Goal: Transaction & Acquisition: Purchase product/service

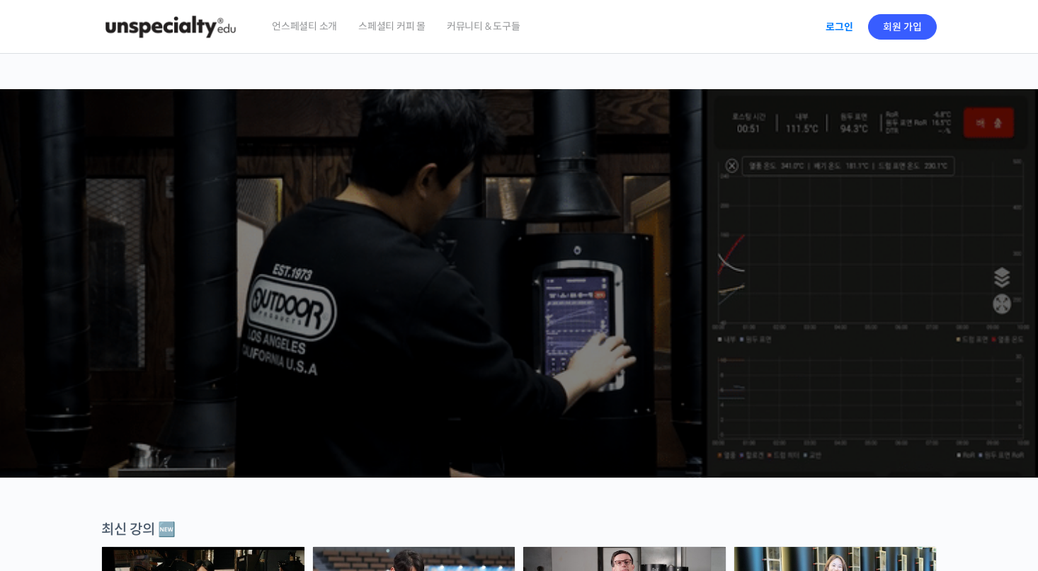
click at [831, 25] on link "로그인" at bounding box center [839, 27] width 45 height 33
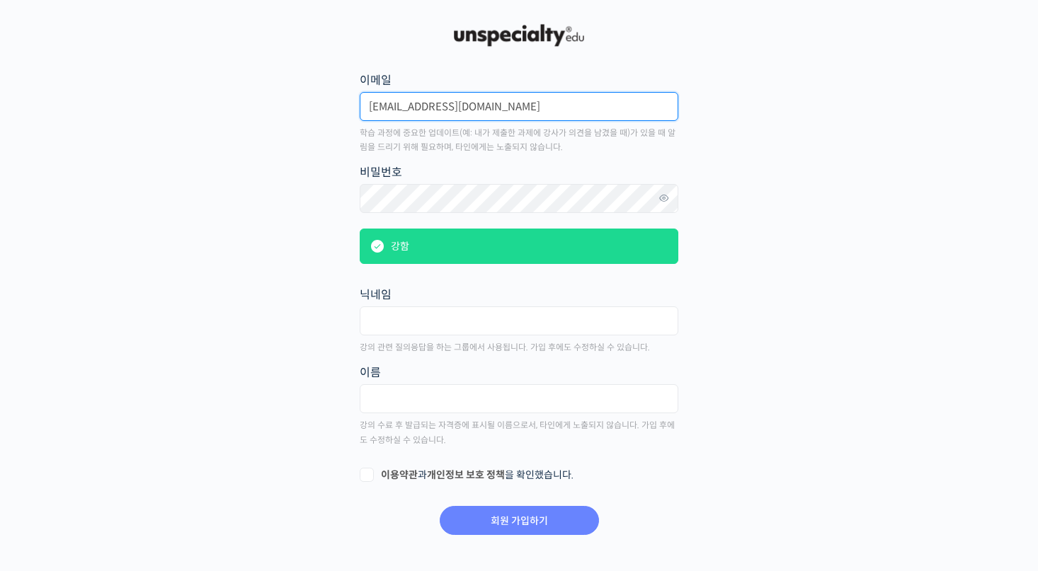
click at [515, 112] on input "[EMAIL_ADDRESS][DOMAIN_NAME]" at bounding box center [519, 106] width 319 height 29
drag, startPoint x: 547, startPoint y: 105, endPoint x: 279, endPoint y: 73, distance: 269.6
click at [281, 73] on main "회원 가입하기 or 로그인 이메일 [EMAIL_ADDRESS][DOMAIN_NAME] 학습 과정에 중요한 업데이트(예: 내가 제출한 과제에 강…" at bounding box center [518, 278] width 835 height 515
type input "mayhas6056@naver.com"
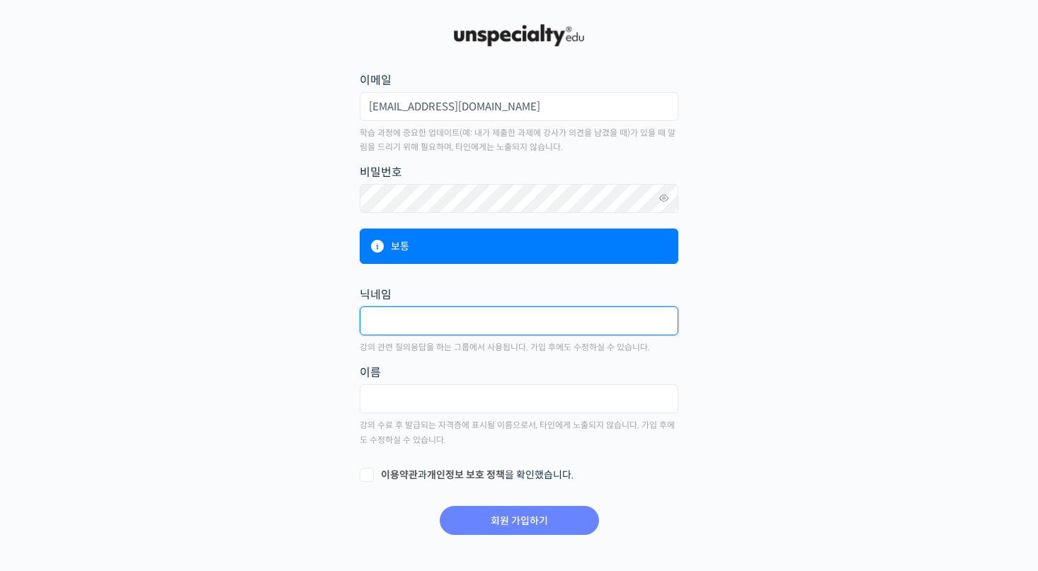
click at [455, 324] on input "text" at bounding box center [519, 321] width 319 height 29
type input "ㅇ"
type input "나그네"
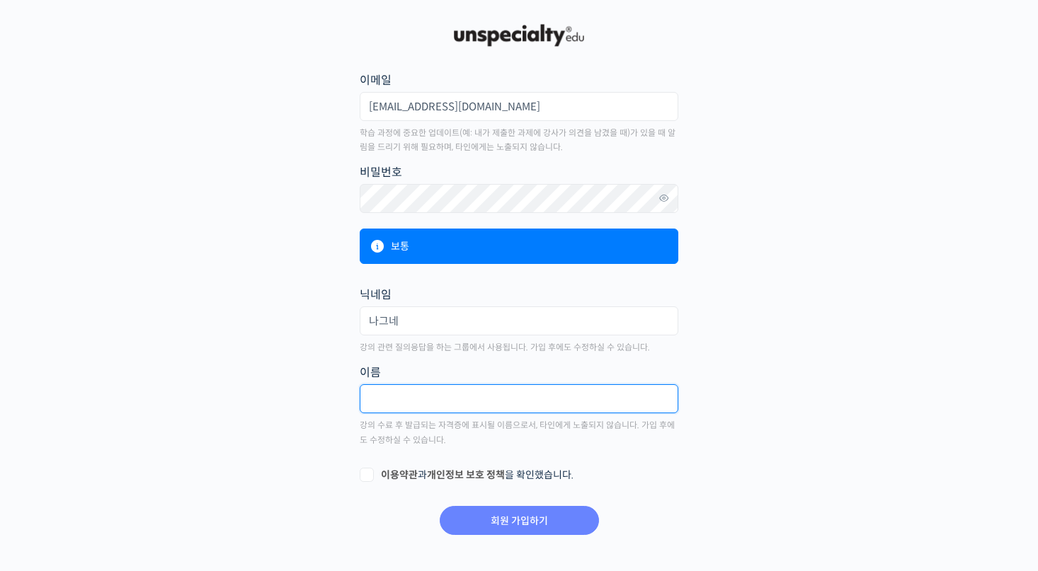
click at [445, 392] on input "text" at bounding box center [519, 398] width 319 height 29
type input "이인성"
click at [367, 476] on label "이용약관 과 개인정보 보호 정책 을 확인했습니다." at bounding box center [519, 476] width 319 height 14
click at [367, 476] on input "이용약관 과 개인정보 보호 정책 을 확인했습니다." at bounding box center [364, 473] width 9 height 9
checkbox input "true"
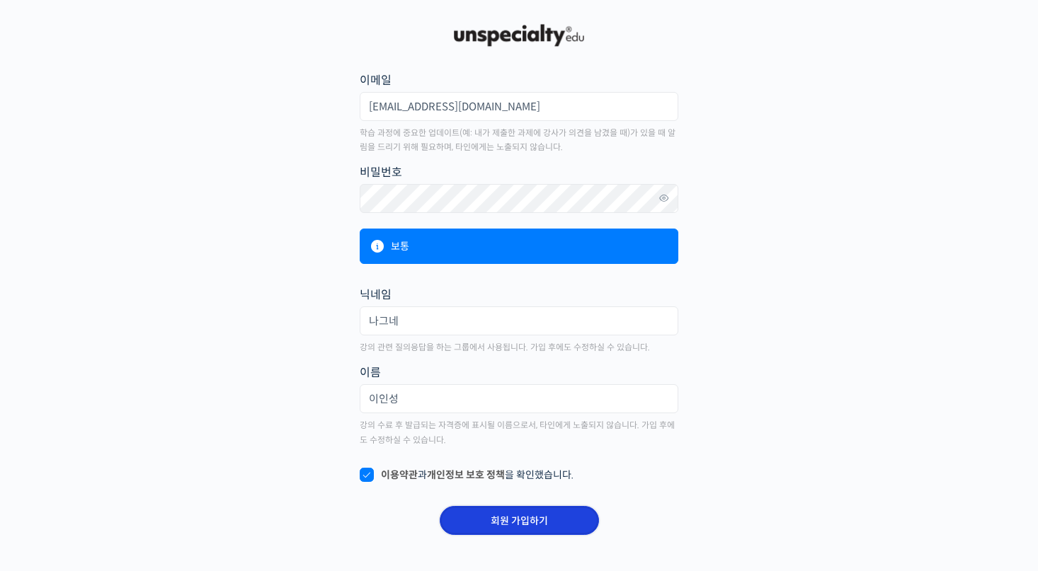
click at [476, 531] on input "회원 가입하기" at bounding box center [519, 520] width 159 height 29
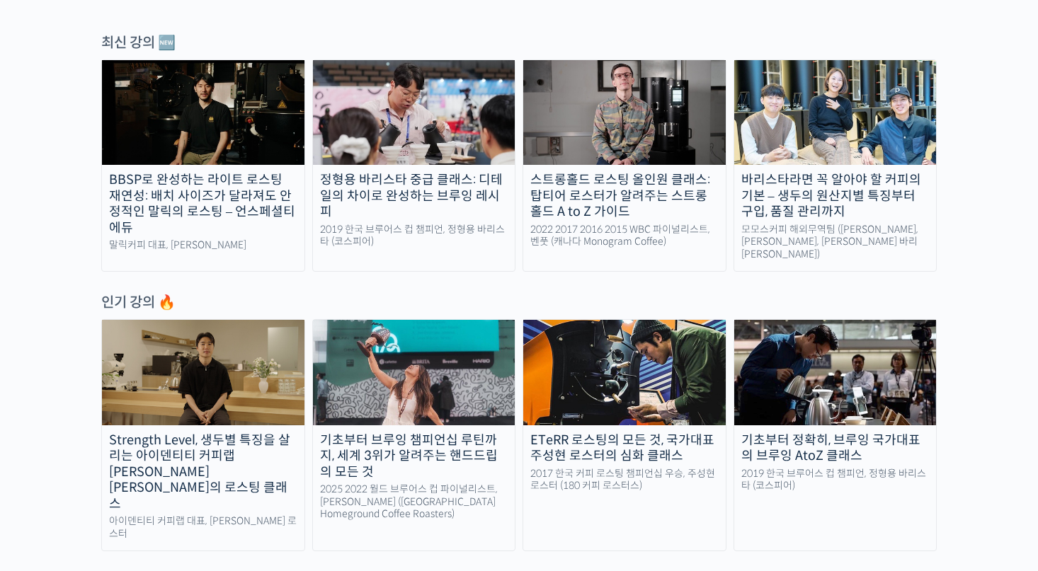
scroll to position [474, 0]
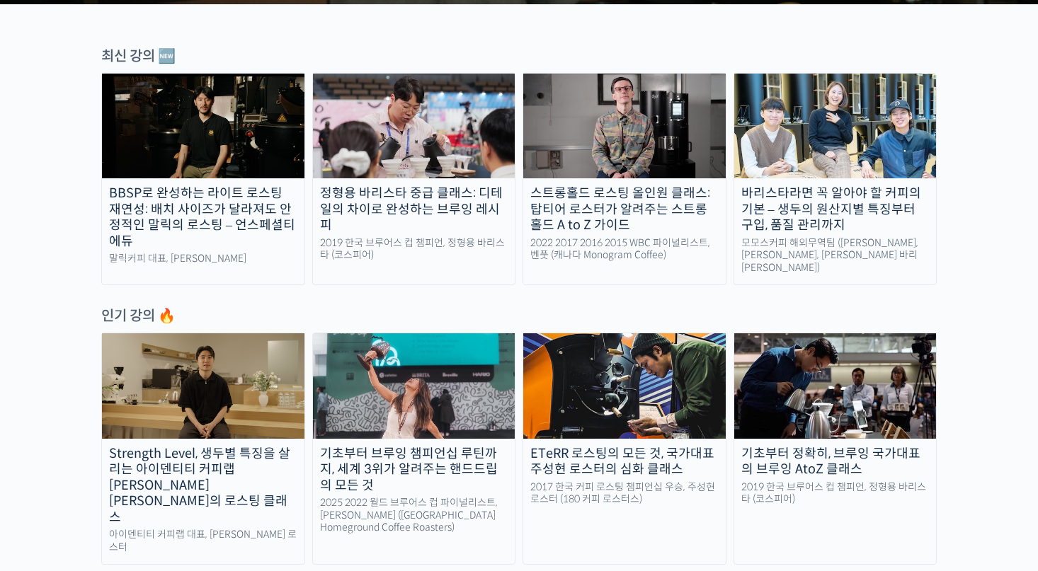
click at [210, 224] on div "BBSP로 완성하는 라이트 로스팅 재연성: 배치 사이즈가 달라져도 안정적인 말릭의 로스팅 – 언스페셜티 에듀" at bounding box center [203, 217] width 202 height 64
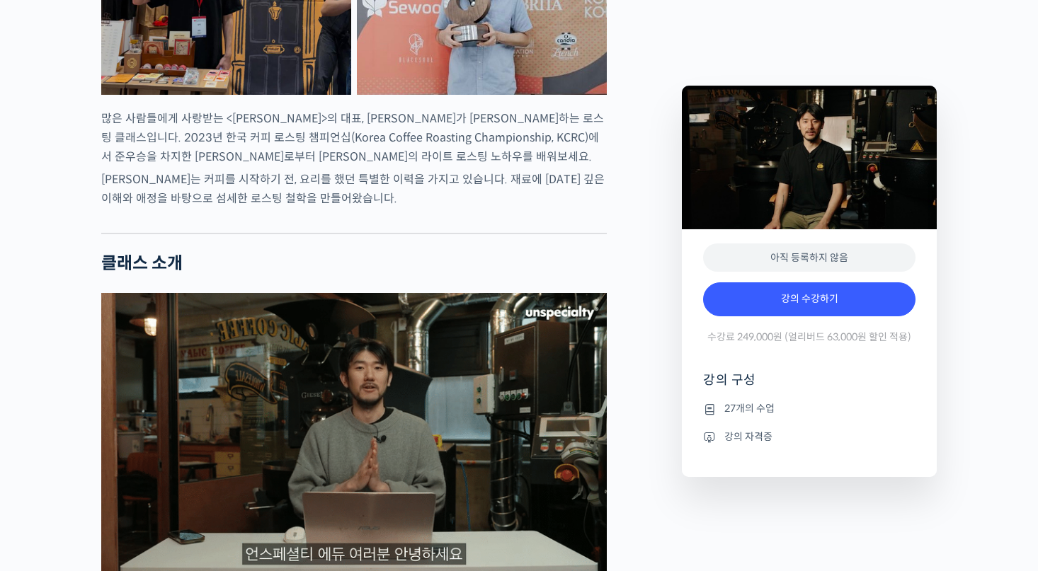
scroll to position [835, 0]
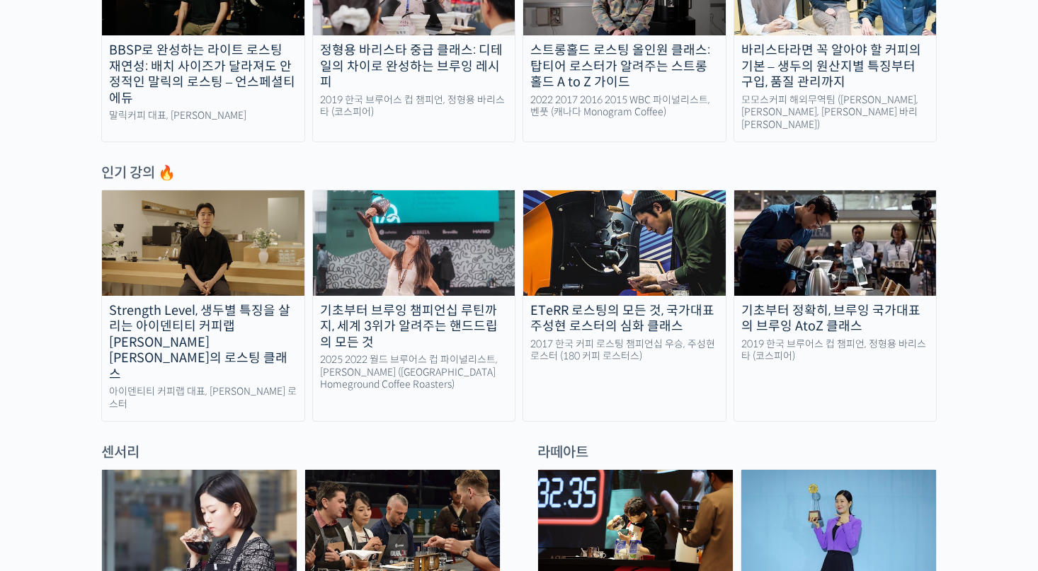
scroll to position [558, 0]
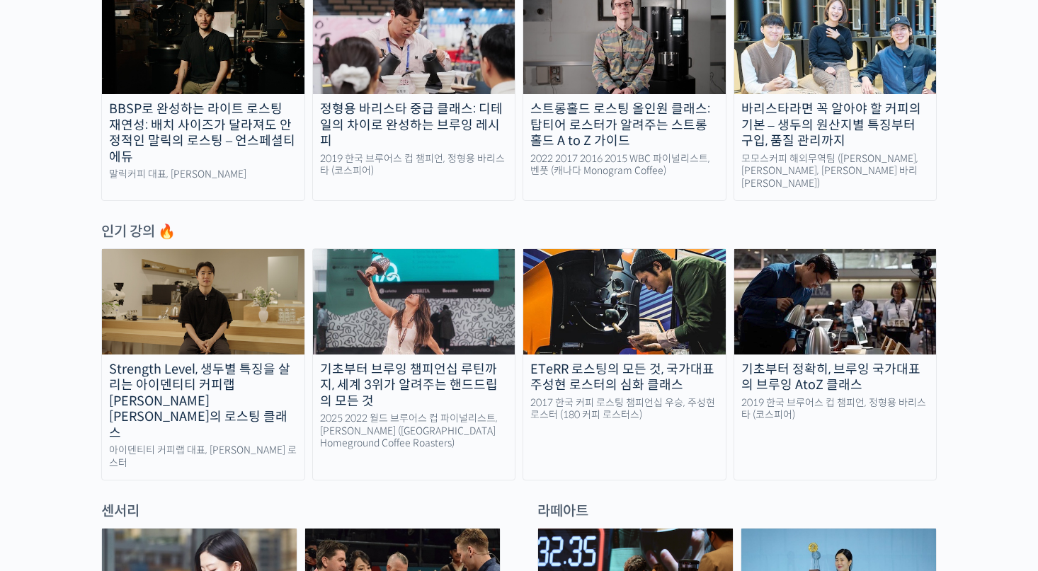
click at [243, 98] on link "BBSP로 완성하는 라이트 로스팅 재연성: 배치 사이즈가 달라져도 안정적인 말릭의 로스팅 – 언스페셜티 에듀 말릭커피 대표, 최철 로스터" at bounding box center [203, 95] width 204 height 212
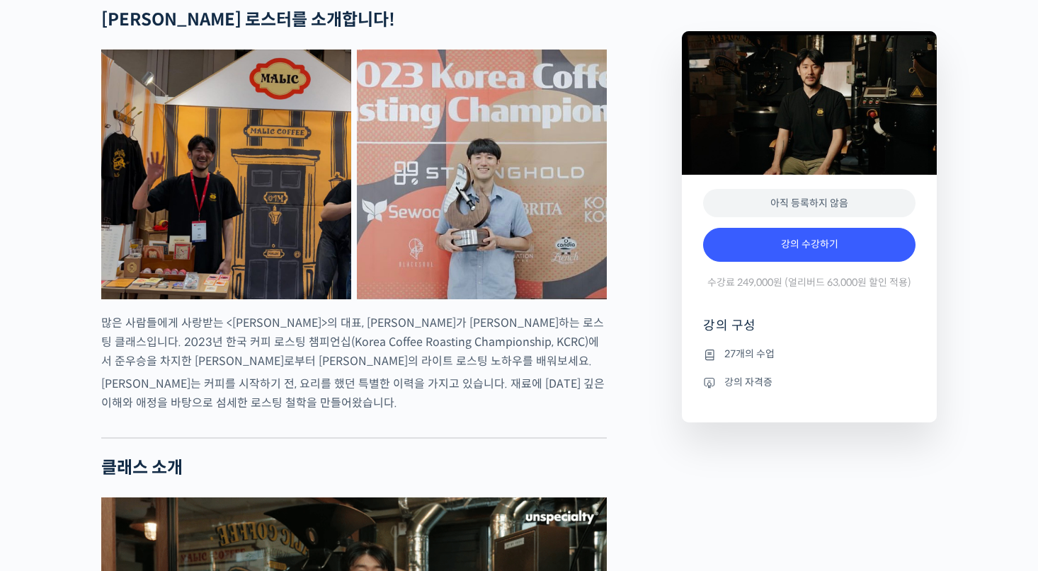
scroll to position [547, 0]
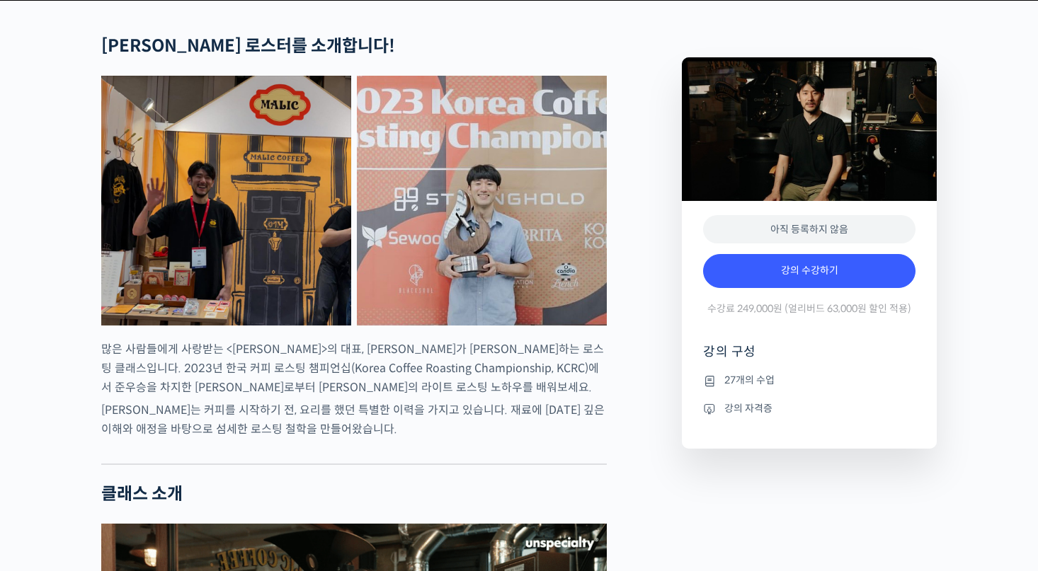
click at [748, 389] on li "27개의 수업" at bounding box center [809, 380] width 212 height 17
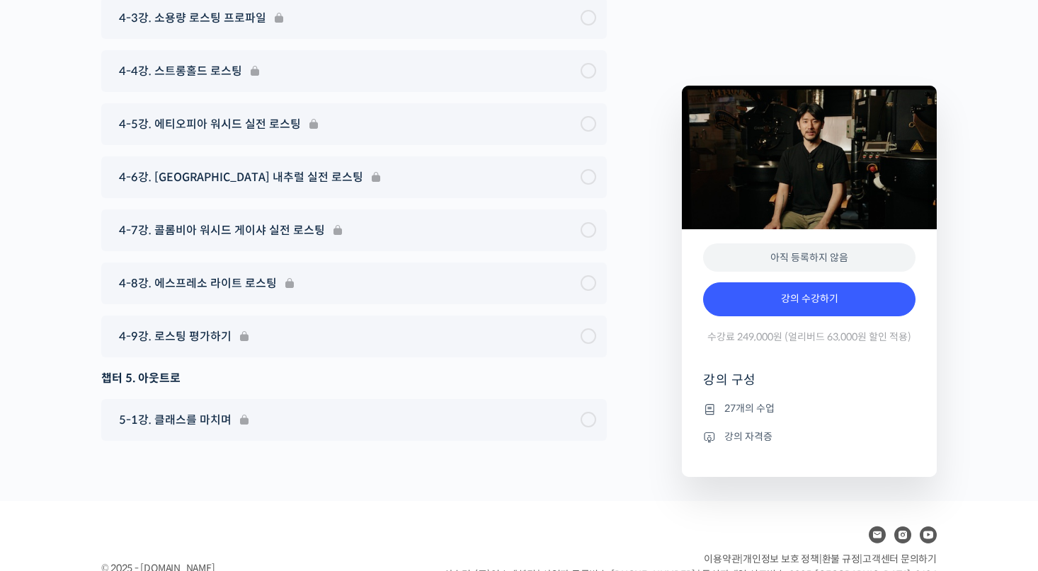
scroll to position [6692, 0]
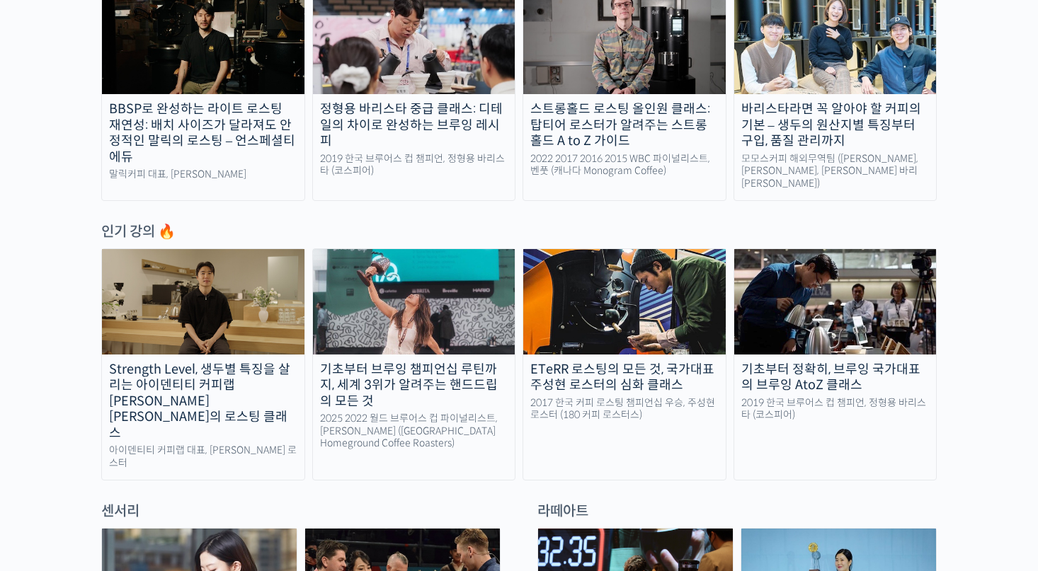
scroll to position [547, 0]
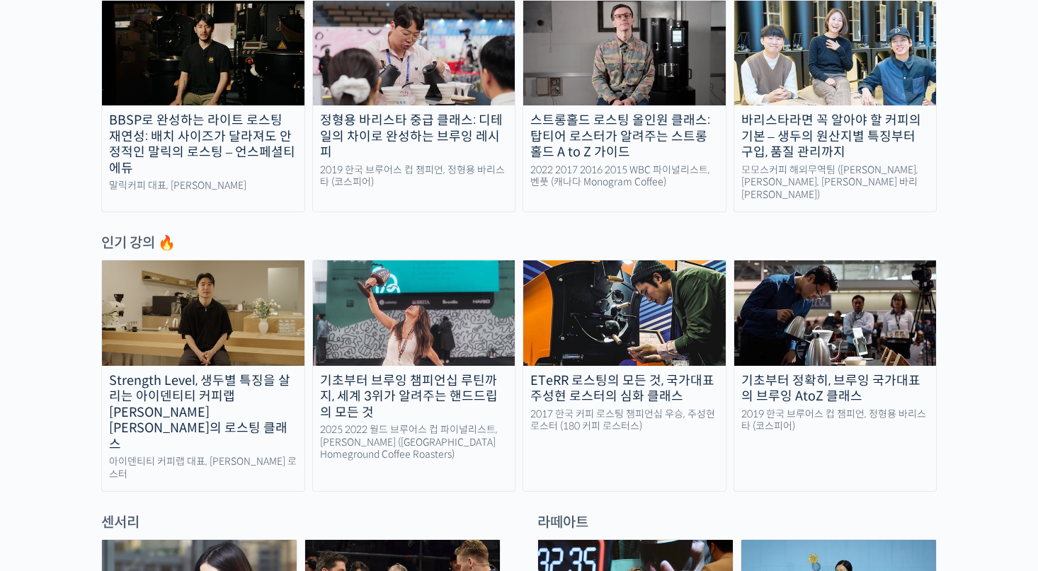
click at [218, 303] on img at bounding box center [203, 313] width 202 height 105
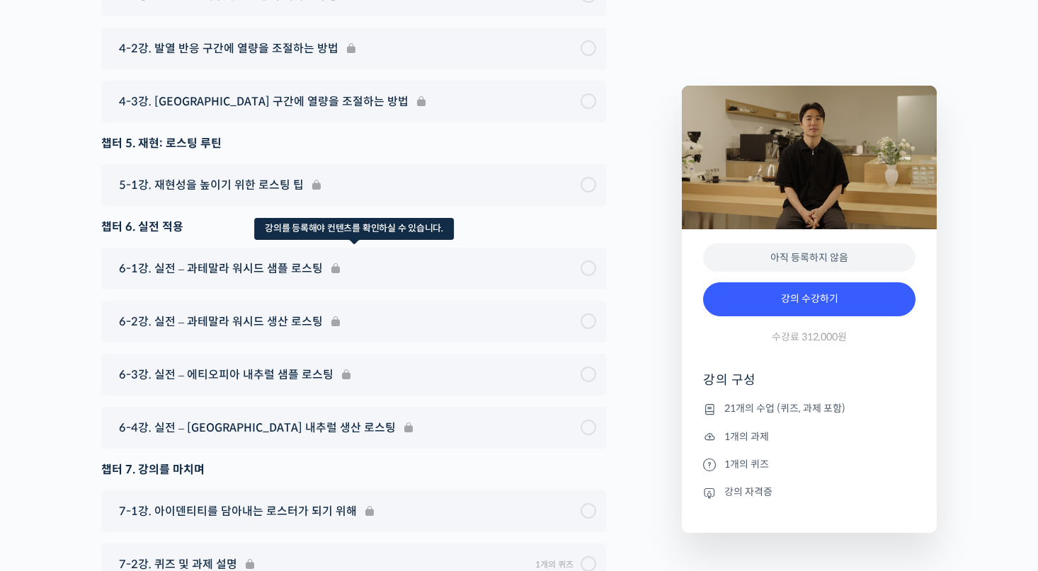
scroll to position [8309, 0]
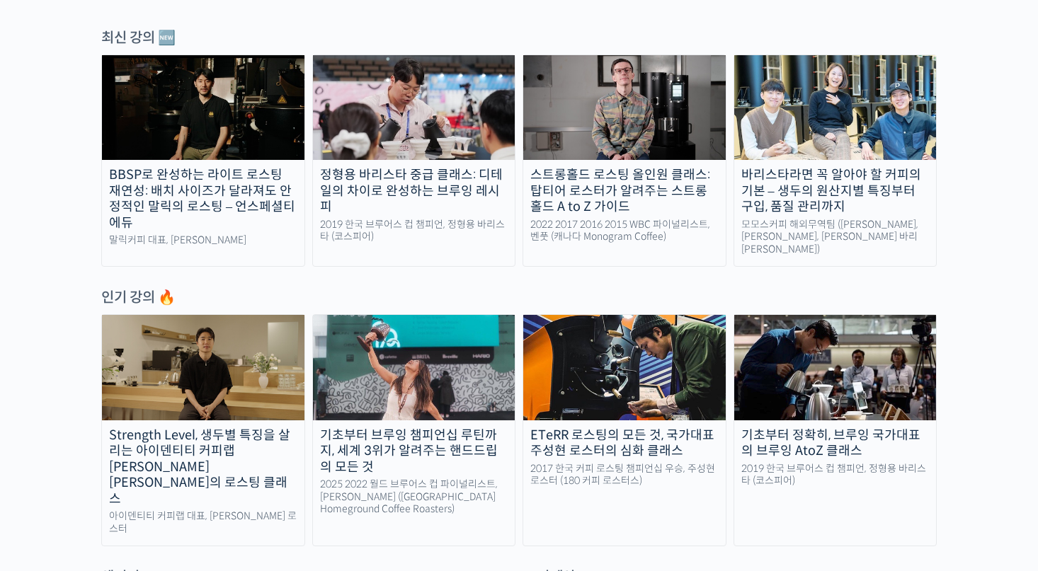
scroll to position [509, 0]
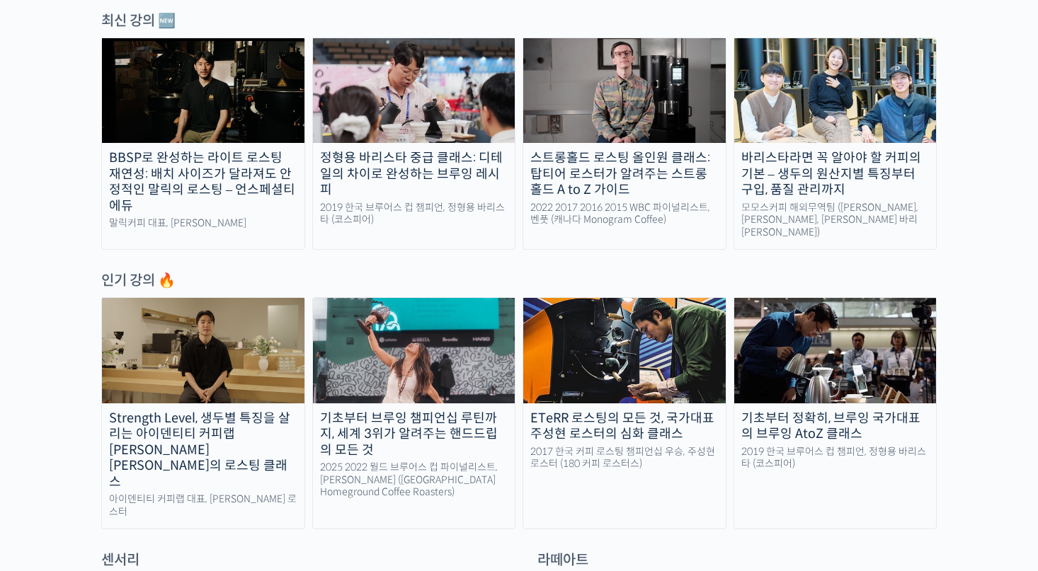
click at [641, 122] on img at bounding box center [624, 90] width 202 height 105
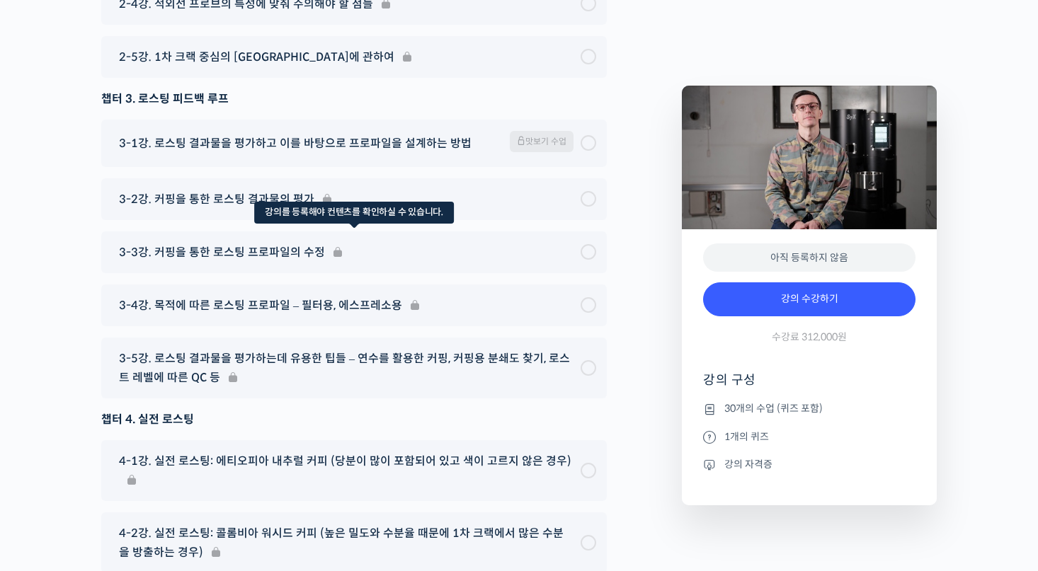
scroll to position [7424, 0]
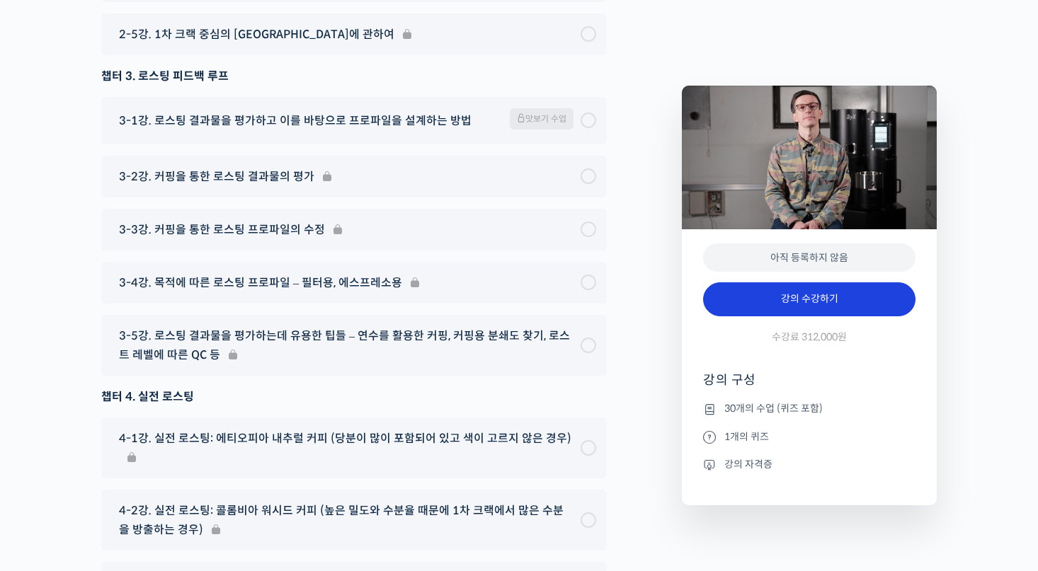
click at [799, 301] on link "강의 수강하기" at bounding box center [809, 299] width 212 height 34
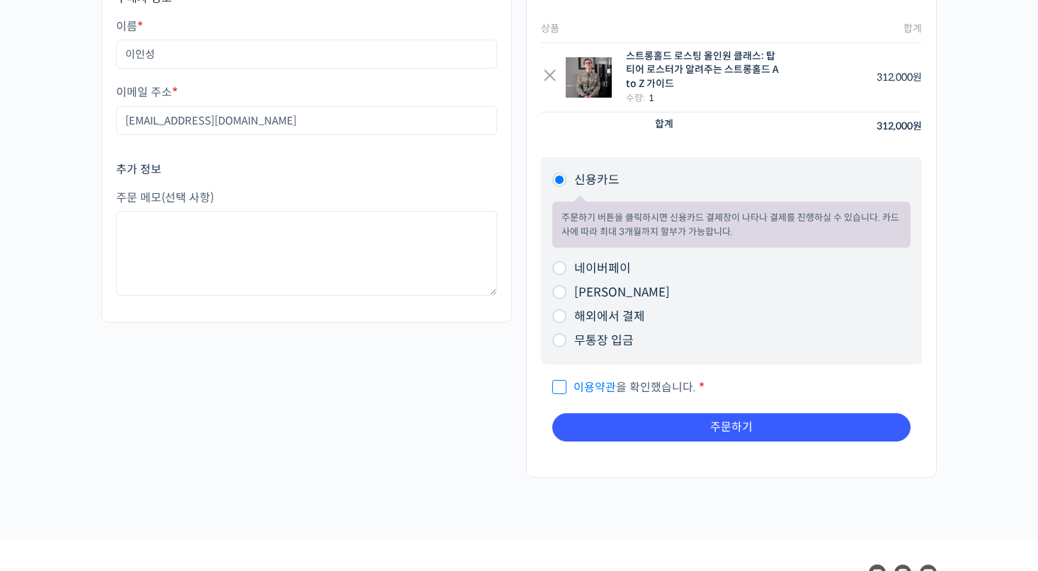
scroll to position [266, 0]
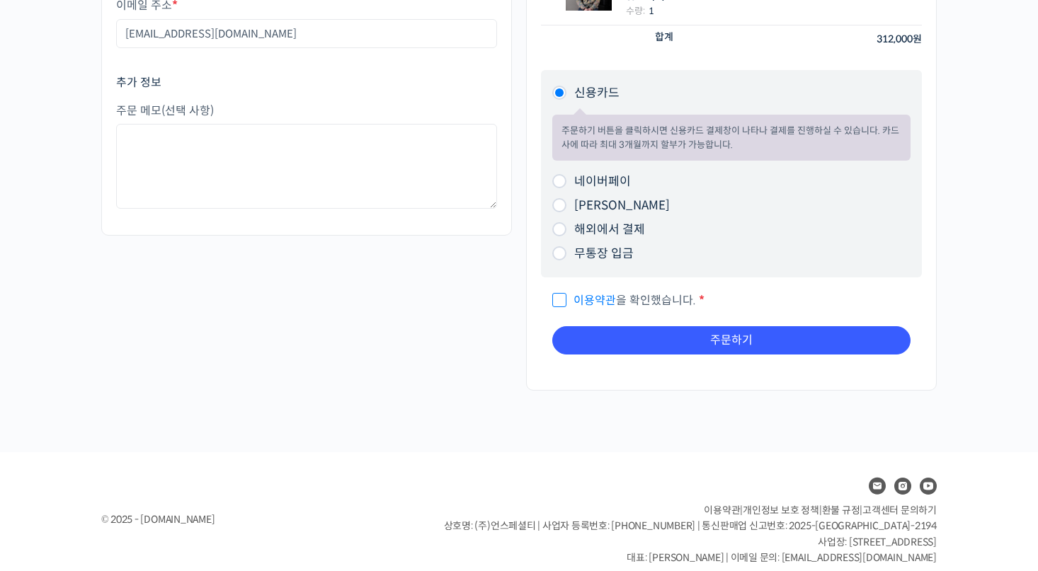
click at [595, 208] on label "카카오페이" at bounding box center [622, 205] width 96 height 15
click at [566, 208] on input "카카오페이" at bounding box center [559, 205] width 14 height 14
radio input "true"
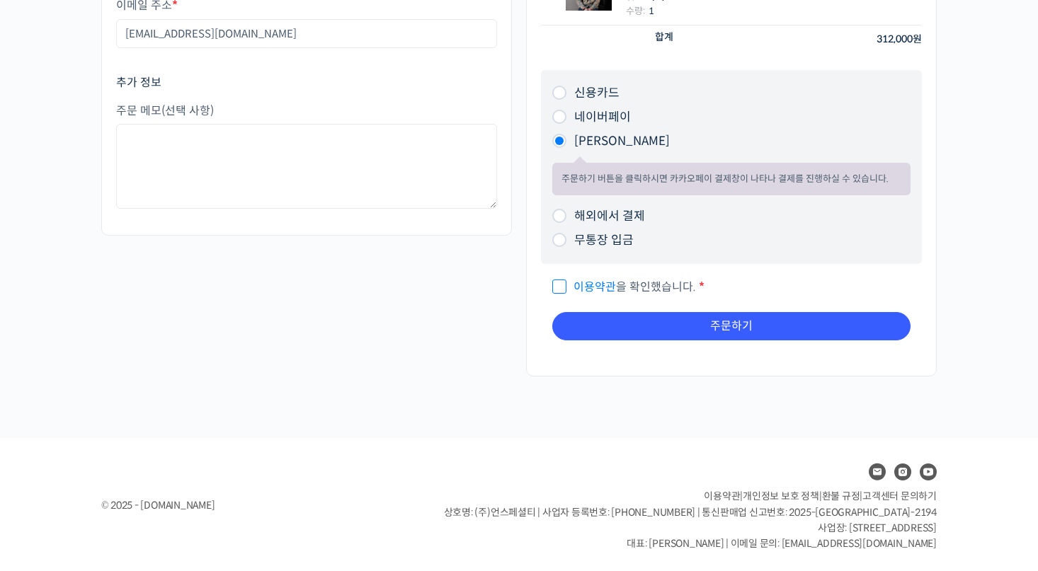
click at [598, 96] on label "신용카드" at bounding box center [596, 93] width 45 height 15
click at [566, 96] on input "신용카드" at bounding box center [559, 93] width 14 height 14
radio input "true"
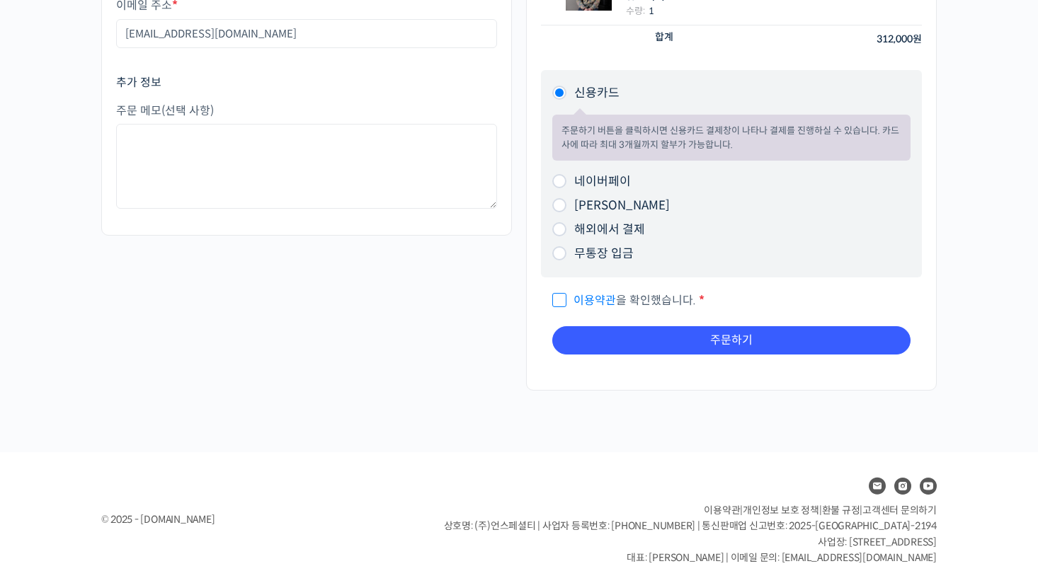
click at [594, 257] on label "무통장 입금" at bounding box center [603, 253] width 59 height 15
click at [566, 257] on input "무통장 입금" at bounding box center [559, 253] width 14 height 14
radio input "true"
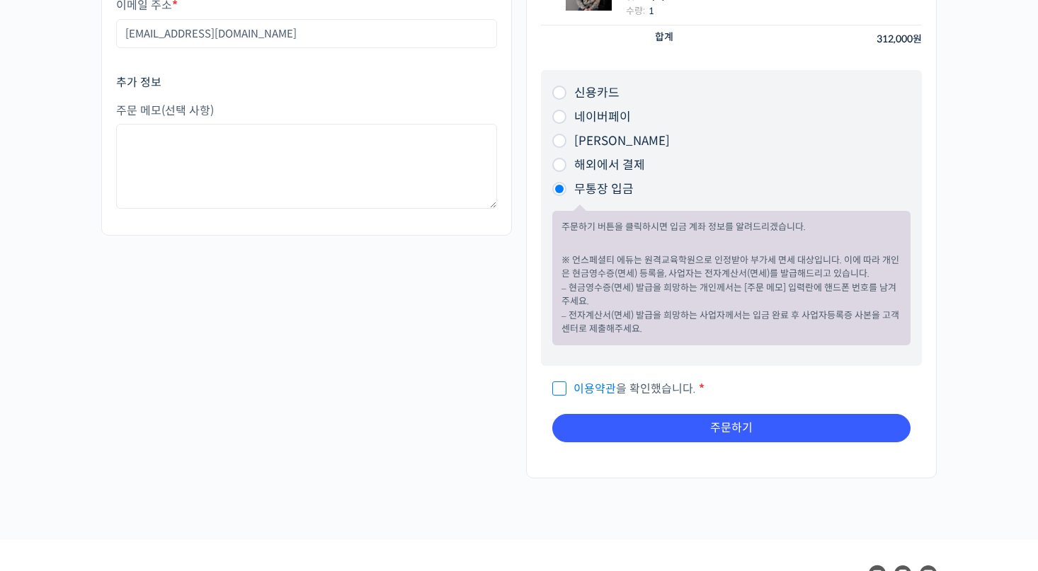
click at [600, 120] on label "네이버페이" at bounding box center [602, 117] width 57 height 15
click at [566, 120] on input "네이버페이" at bounding box center [559, 117] width 14 height 14
radio input "true"
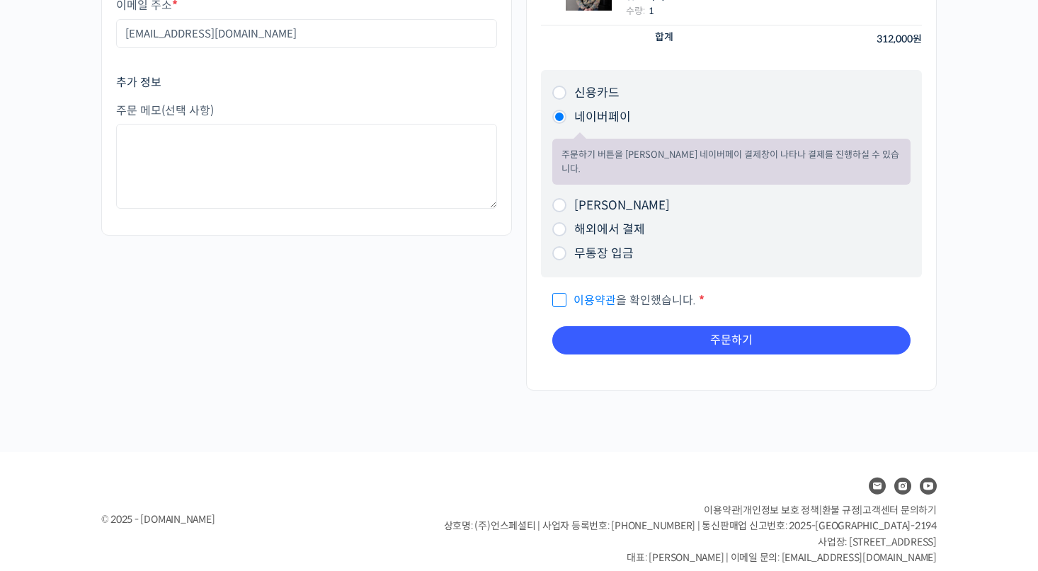
click at [598, 198] on label "카카오페이" at bounding box center [622, 205] width 96 height 15
click at [566, 198] on input "카카오페이" at bounding box center [559, 205] width 14 height 14
radio input "true"
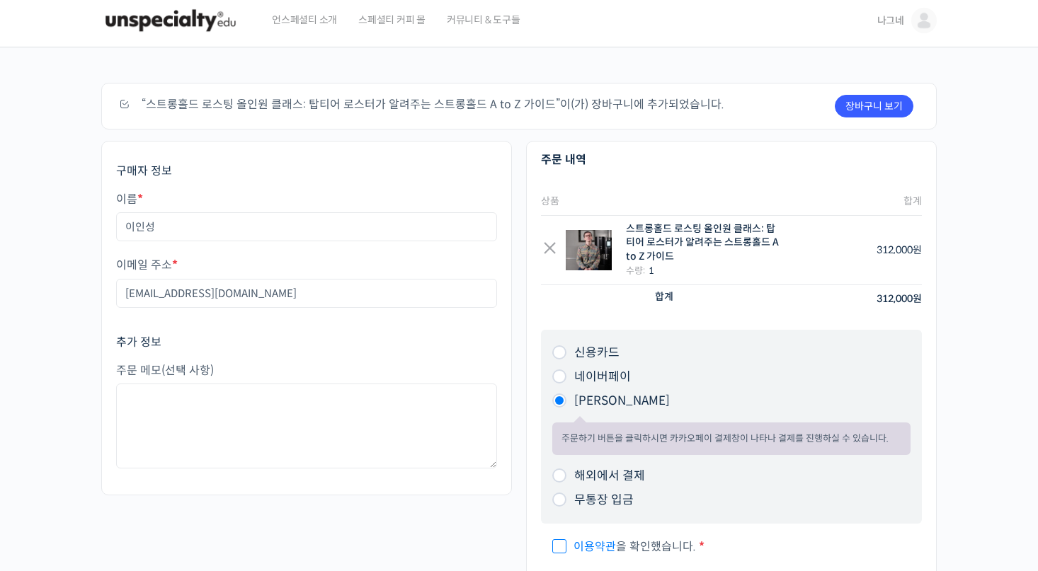
scroll to position [0, 0]
